Goal: Transaction & Acquisition: Subscribe to service/newsletter

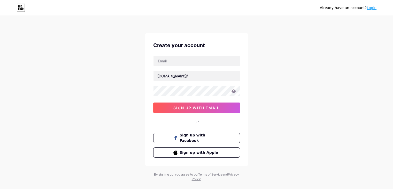
click at [183, 61] on input "text" at bounding box center [197, 61] width 86 height 10
type input "[EMAIL_ADDRESS][DOMAIN_NAME]"
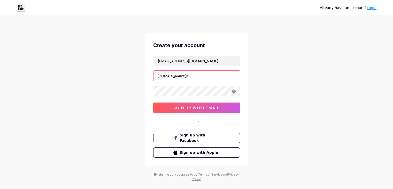
click at [180, 75] on input "text" at bounding box center [197, 76] width 86 height 10
paste input "indianrestaurantsinnewjersey"
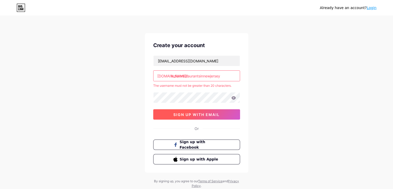
click at [206, 116] on span "sign up with email" at bounding box center [197, 114] width 46 height 4
click at [222, 77] on input "indianrestaurantsinnewjersey" at bounding box center [197, 76] width 86 height 10
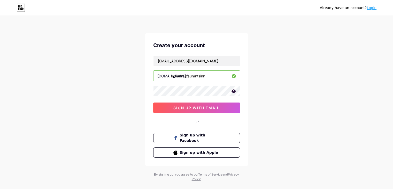
click at [200, 77] on input "indianrestaurantsinn" at bounding box center [197, 76] width 86 height 10
click at [206, 76] on input "indianrestaurantinn" at bounding box center [197, 76] width 86 height 10
type input "indianrestaurantinnj"
click at [176, 107] on span "sign up with email" at bounding box center [197, 108] width 46 height 4
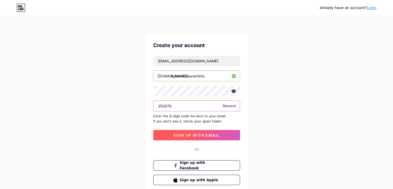
type input "350070"
click at [184, 136] on span "sign up with email" at bounding box center [197, 135] width 46 height 4
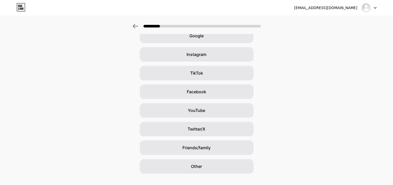
scroll to position [38, 0]
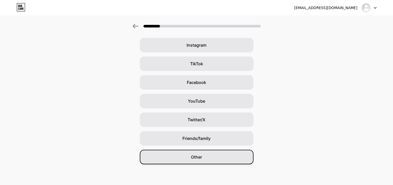
click at [221, 160] on div "Other" at bounding box center [197, 156] width 114 height 14
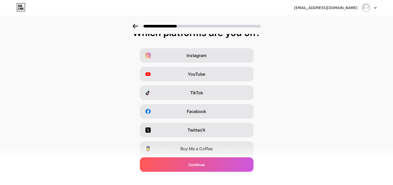
scroll to position [10, 0]
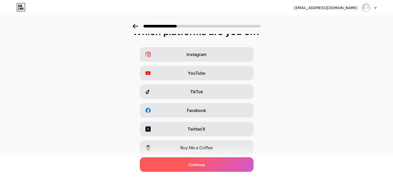
click at [205, 168] on div "Continue" at bounding box center [197, 164] width 114 height 14
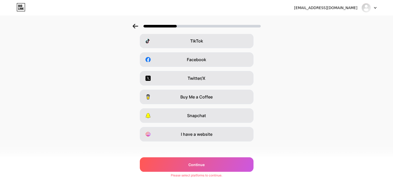
scroll to position [64, 0]
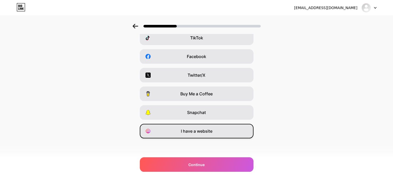
click at [198, 135] on div "I have a website" at bounding box center [197, 131] width 114 height 14
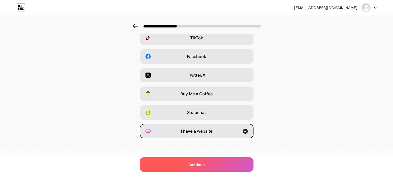
click at [194, 164] on span "Continue" at bounding box center [197, 164] width 16 height 5
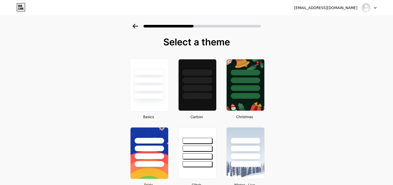
click at [163, 91] on div at bounding box center [149, 88] width 30 height 6
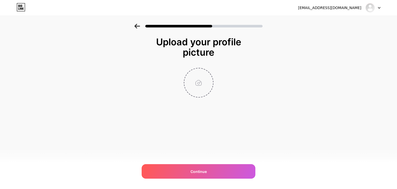
click at [193, 91] on input "file" at bounding box center [198, 82] width 29 height 29
type input "C:\fakepath\The Spice Room Logo.jpg"
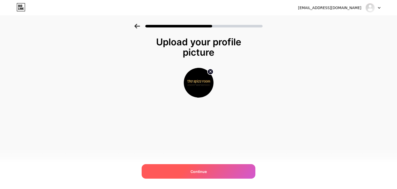
click at [200, 169] on span "Continue" at bounding box center [199, 171] width 16 height 5
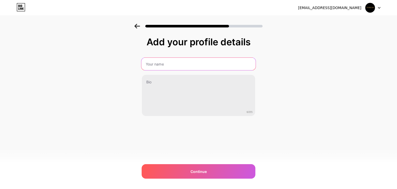
click at [190, 64] on input "text" at bounding box center [198, 64] width 114 height 12
type input "Indian restaurants in [US_STATE]"
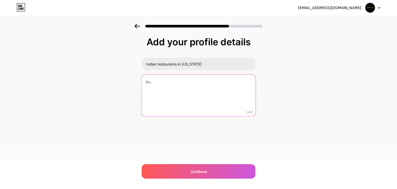
click at [177, 81] on textarea at bounding box center [198, 95] width 114 height 42
paste textarea "Looking for the best Indian restaurants in [US_STATE]? The Spice Room stands ou…"
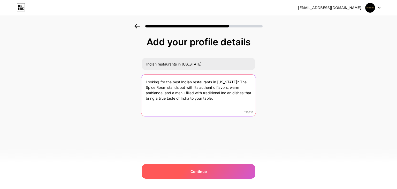
type textarea "Looking for the best Indian restaurants in [US_STATE]? The Spice Room stands ou…"
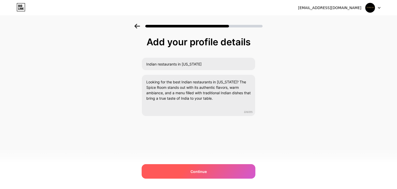
click at [201, 169] on span "Continue" at bounding box center [199, 171] width 16 height 5
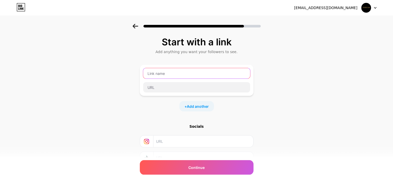
click at [177, 76] on input "text" at bounding box center [196, 73] width 107 height 10
type input "The spice Room"
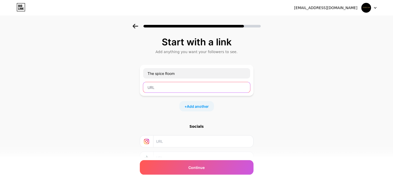
click at [171, 86] on input "text" at bounding box center [196, 87] width 107 height 10
paste input "[URL][DOMAIN_NAME]"
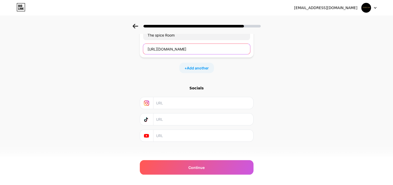
scroll to position [41, 0]
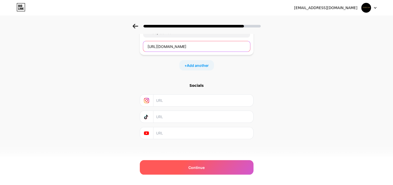
type input "[URL][DOMAIN_NAME]"
click at [195, 166] on span "Continue" at bounding box center [197, 166] width 16 height 5
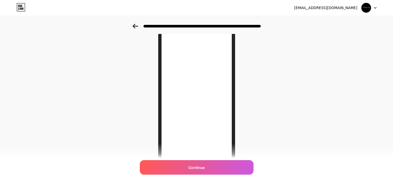
scroll to position [29, 0]
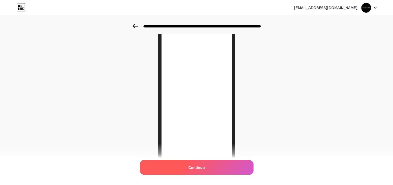
click at [196, 170] on div "Continue" at bounding box center [197, 167] width 114 height 14
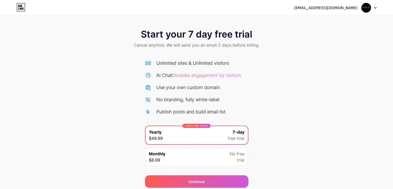
click at [370, 7] on img at bounding box center [367, 8] width 10 height 10
click at [376, 7] on icon at bounding box center [375, 8] width 3 height 2
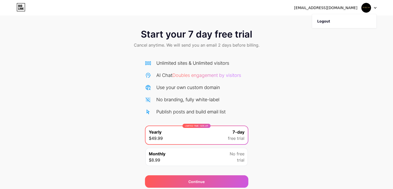
click at [368, 6] on img at bounding box center [367, 8] width 10 height 10
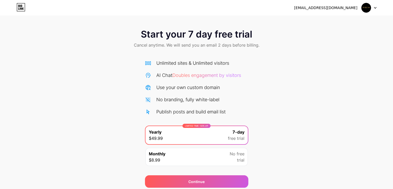
click at [299, 42] on div "Start your 7 day free trial Cancel anytime. We will send you an email 2 days be…" at bounding box center [196, 39] width 393 height 31
click at [202, 153] on div "Monthly $8.99 No free trial" at bounding box center [197, 157] width 102 height 18
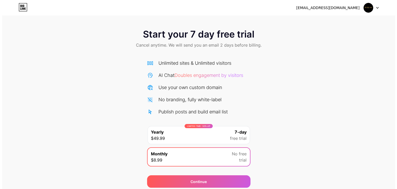
scroll to position [19, 0]
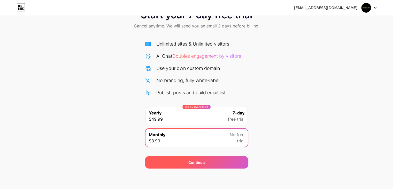
click at [202, 165] on div "Continue" at bounding box center [196, 162] width 103 height 12
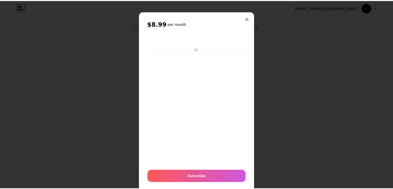
scroll to position [14, 0]
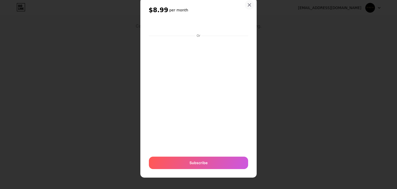
click at [248, 4] on icon at bounding box center [249, 5] width 3 height 3
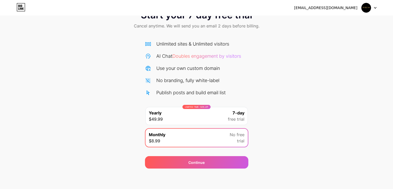
click at [287, 46] on div "Start your 7 day free trial Cancel anytime. We will send you an email 2 days be…" at bounding box center [196, 87] width 393 height 164
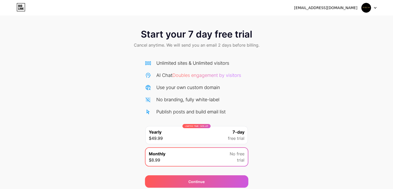
click at [364, 6] on img at bounding box center [367, 8] width 10 height 10
click at [330, 8] on div "[EMAIL_ADDRESS][DOMAIN_NAME]" at bounding box center [325, 7] width 63 height 5
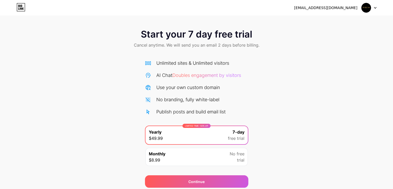
click at [370, 9] on img at bounding box center [367, 8] width 10 height 10
click at [369, 9] on img at bounding box center [367, 8] width 10 height 10
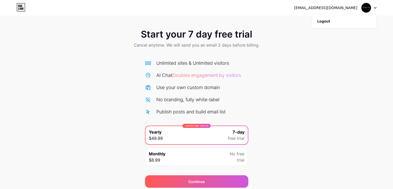
click at [369, 9] on img at bounding box center [367, 8] width 10 height 10
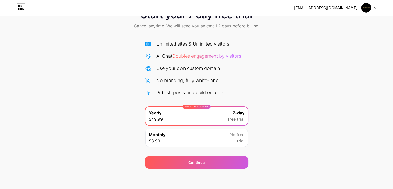
click at [212, 73] on div "Unlimited sites & Unlimited visitors AI Chat Doubles engagement by visitors Use…" at bounding box center [196, 68] width 103 height 56
click at [137, 137] on div "Start your 7 day free trial Cancel anytime. We will send you an email 2 days be…" at bounding box center [196, 87] width 393 height 164
click at [160, 136] on span "Monthly" at bounding box center [157, 134] width 17 height 6
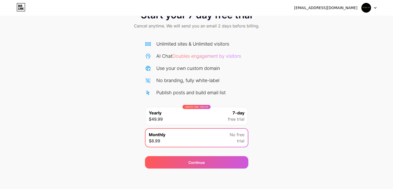
click at [164, 117] on div "LIMITED TIME : 50% off Yearly $49.99 7-day free trial" at bounding box center [197, 116] width 102 height 18
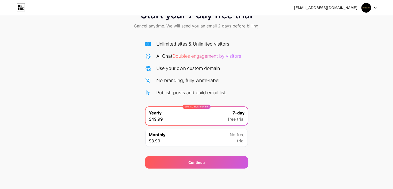
click at [164, 117] on div "LIMITED TIME : 50% off Yearly $49.99 7-day free trial" at bounding box center [197, 116] width 102 height 18
